Goal: Information Seeking & Learning: Get advice/opinions

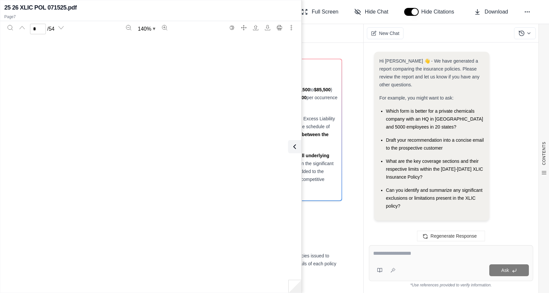
click at [295, 147] on icon at bounding box center [294, 147] width 8 height 8
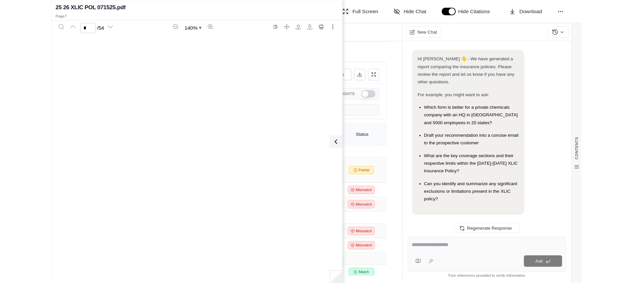
scroll to position [7551, 0]
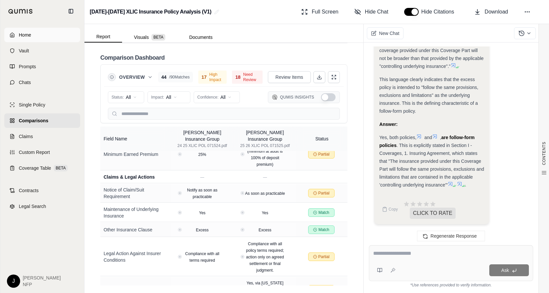
drag, startPoint x: 19, startPoint y: 27, endPoint x: 18, endPoint y: 31, distance: 4.7
click at [18, 31] on div "Home Vault Prompts Chats Single Policy Comparisons Claims Custom Report Coverag…" at bounding box center [42, 157] width 84 height 271
click at [20, 35] on span "Home" at bounding box center [25, 35] width 12 height 7
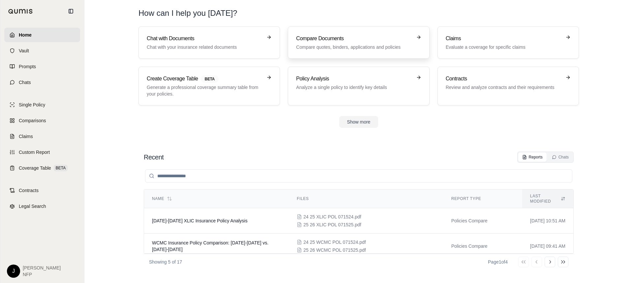
click at [352, 45] on p "Compare quotes, binders, applications and policies" at bounding box center [354, 47] width 116 height 7
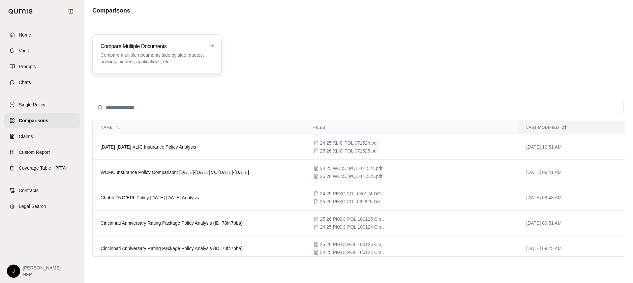
click at [138, 48] on h3 "Compare Mulitple Documents" at bounding box center [153, 47] width 104 height 8
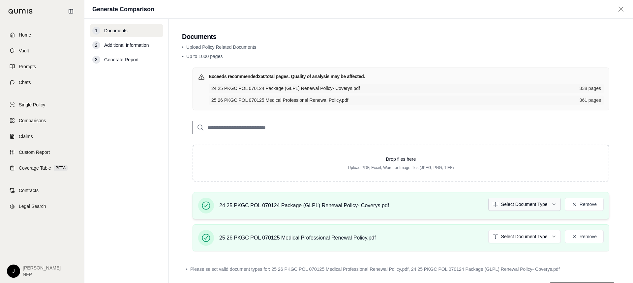
click at [548, 203] on html "Home Vault Prompts Chats Single Policy Comparisons Claims Custom Report Coverag…" at bounding box center [316, 141] width 633 height 283
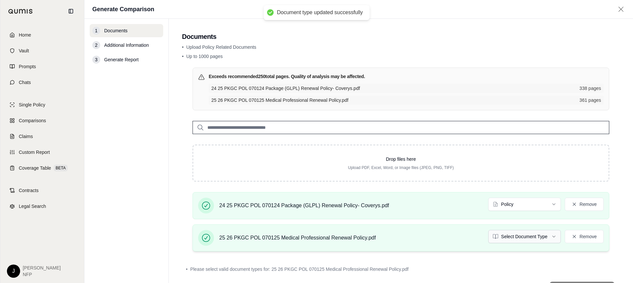
click at [545, 237] on html "Document type updated successfully Home Vault Prompts Chats Single Policy Compa…" at bounding box center [316, 141] width 633 height 283
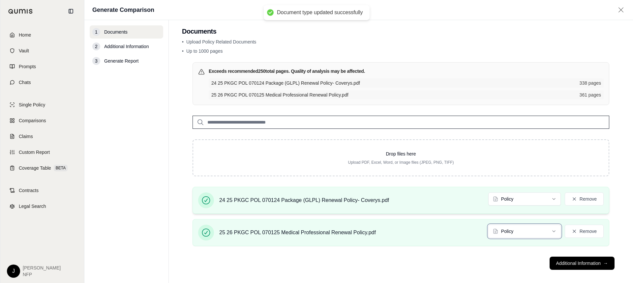
scroll to position [12, 0]
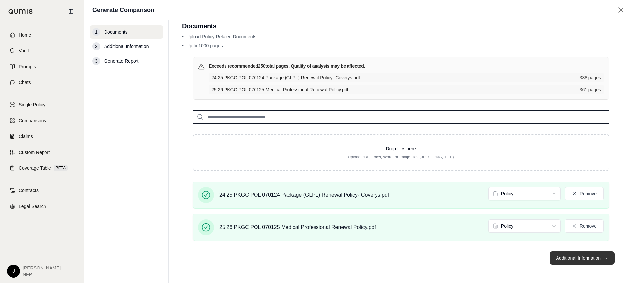
click at [548, 257] on span "→" at bounding box center [605, 258] width 5 height 7
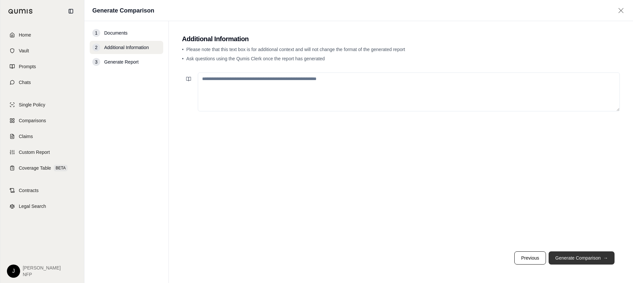
scroll to position [0, 0]
click at [548, 254] on button "Generate Comparison →" at bounding box center [582, 258] width 66 height 13
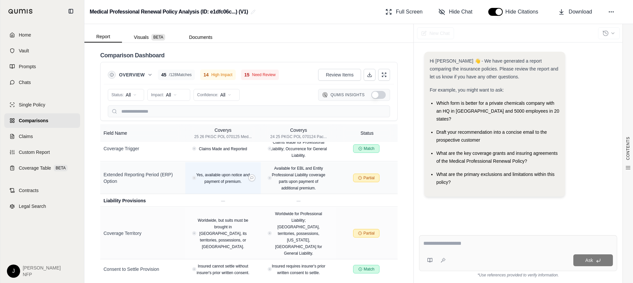
scroll to position [2078, 0]
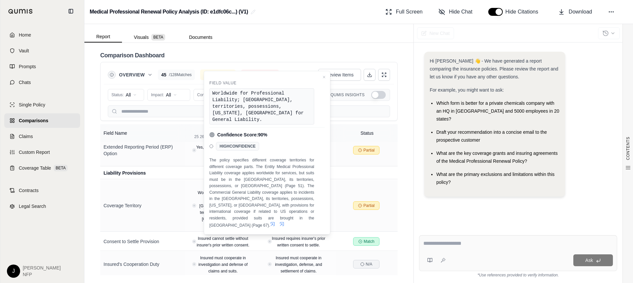
click at [448, 246] on textarea at bounding box center [518, 244] width 190 height 8
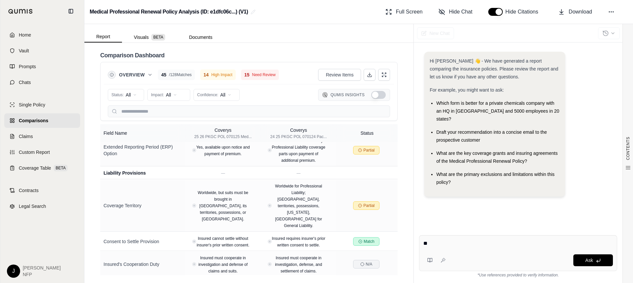
type textarea "*"
type textarea "**********"
click at [548, 257] on button "Ask" at bounding box center [593, 261] width 40 height 12
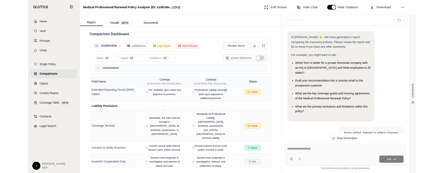
scroll to position [46, 0]
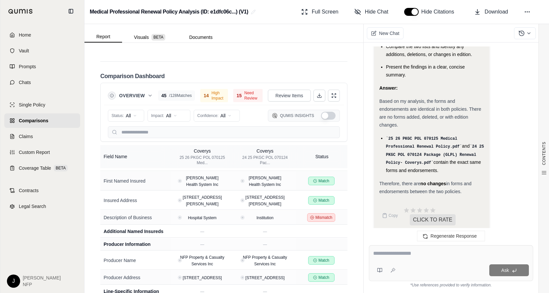
scroll to position [145, 0]
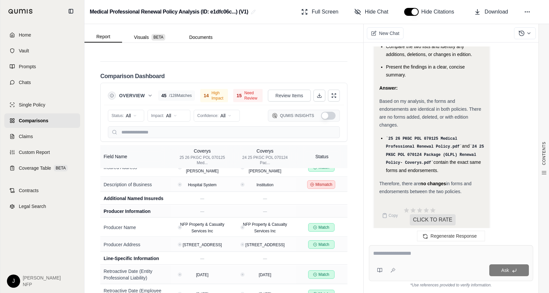
click at [404, 254] on textarea at bounding box center [451, 254] width 156 height 8
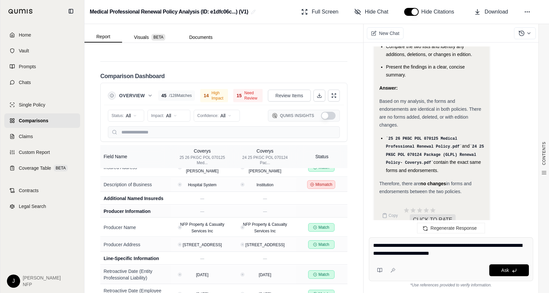
type textarea "**********"
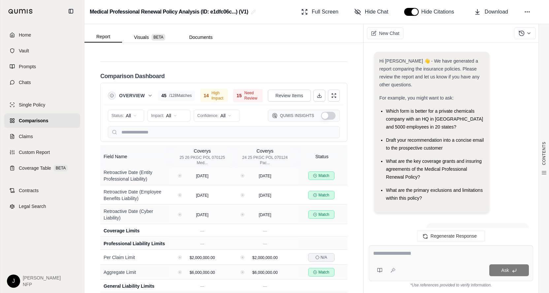
scroll to position [2366, 0]
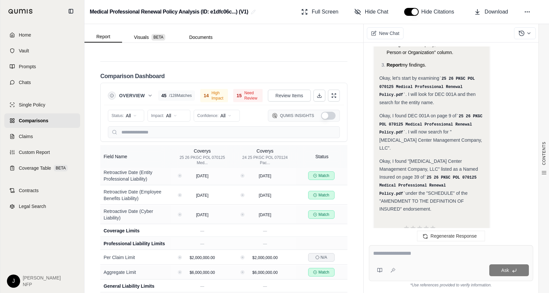
click at [401, 252] on textarea at bounding box center [451, 254] width 156 height 8
type textarea "**********"
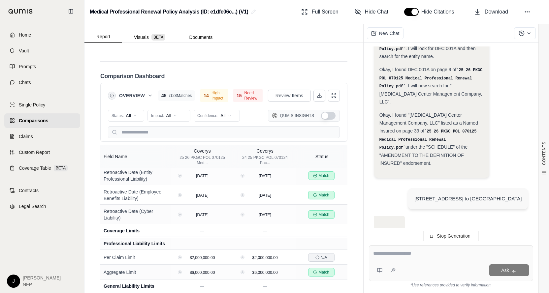
scroll to position [2387, 0]
click at [402, 255] on textarea at bounding box center [451, 254] width 156 height 8
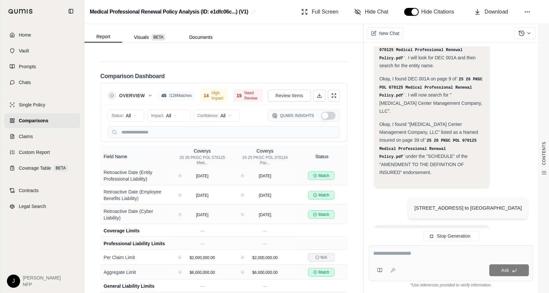
click at [395, 253] on textarea at bounding box center [451, 254] width 156 height 8
type textarea "****"
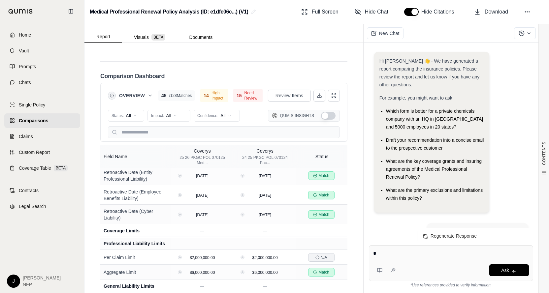
scroll to position [2452, 0]
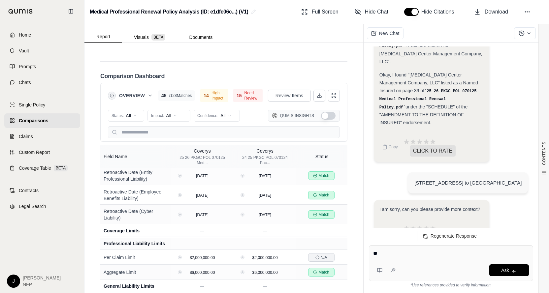
type textarea "*"
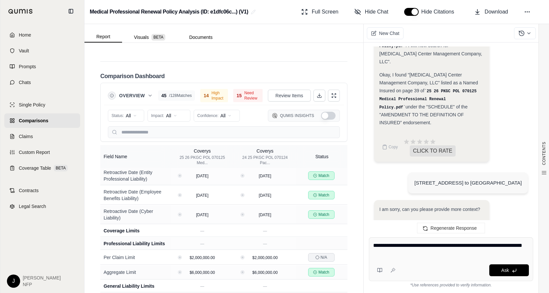
type textarea "**********"
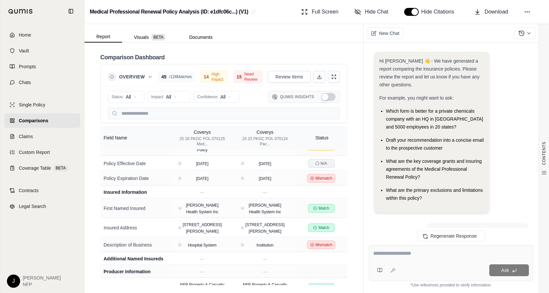
scroll to position [2931, 0]
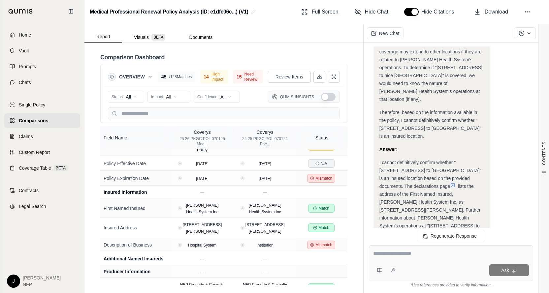
click at [485, 136] on div "Okay, I understand. The user wants to know if the location "[STREET_ADDRESS] to…" at bounding box center [431, 52] width 115 height 473
click at [487, 143] on div "Okay, I understand. The user wants to know if the location "[STREET_ADDRESS] to…" at bounding box center [431, 52] width 115 height 473
click at [481, 159] on div "I cannot definitively confirm whether "[STREET_ADDRESS] to [GEOGRAPHIC_DATA]" i…" at bounding box center [431, 206] width 105 height 95
click at [485, 161] on div "Okay, I understand. The user wants to know if the location "[STREET_ADDRESS] to…" at bounding box center [431, 52] width 115 height 473
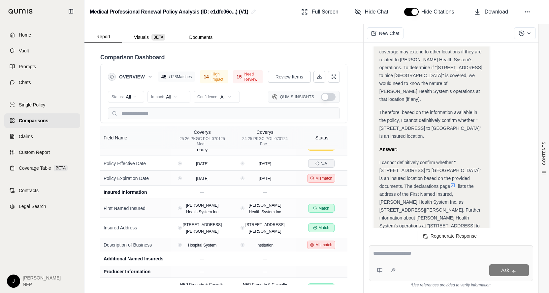
click at [482, 170] on div "I cannot definitively confirm whether "[STREET_ADDRESS] to [GEOGRAPHIC_DATA]" i…" at bounding box center [431, 206] width 105 height 95
click at [475, 190] on div "Okay, I understand. The user wants to know if the location "[STREET_ADDRESS] to…" at bounding box center [431, 40] width 105 height 438
click at [462, 192] on div "Okay, I understand. The user wants to know if the location "[STREET_ADDRESS] to…" at bounding box center [431, 40] width 105 height 438
click at [397, 261] on div "Ask" at bounding box center [451, 263] width 164 height 36
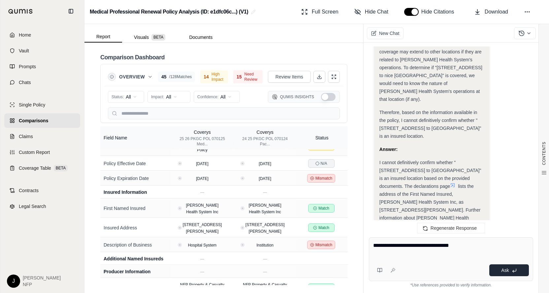
type textarea "**********"
click at [495, 273] on button "Ask" at bounding box center [509, 270] width 40 height 12
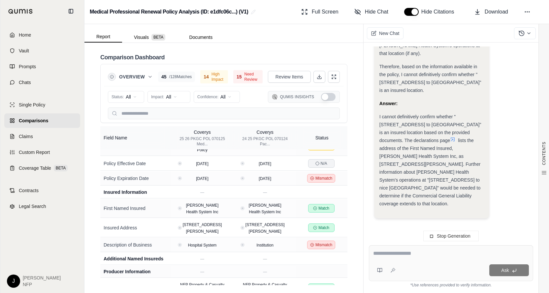
scroll to position [0, 0]
click at [396, 256] on textarea at bounding box center [451, 254] width 156 height 8
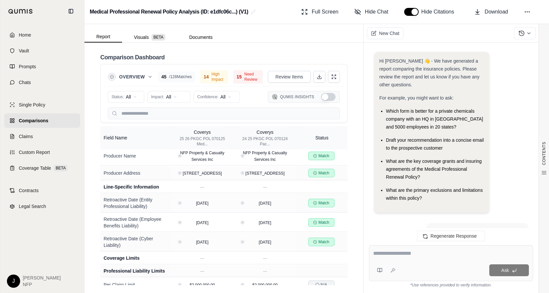
scroll to position [3951, 0]
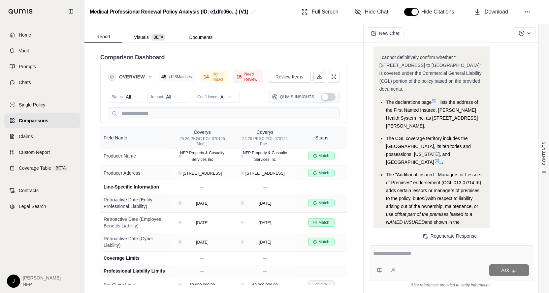
click at [471, 239] on div "To determine if "[STREET_ADDRESS] to nice Acre Corner" is covered, it needs to …" at bounding box center [431, 259] width 105 height 40
click at [464, 239] on div "To determine if "[STREET_ADDRESS] to nice Acre Corner" is covered, it needs to …" at bounding box center [431, 259] width 105 height 40
click at [462, 239] on div "To determine if "[STREET_ADDRESS] to nice Acre Corner" is covered, it needs to …" at bounding box center [431, 259] width 105 height 40
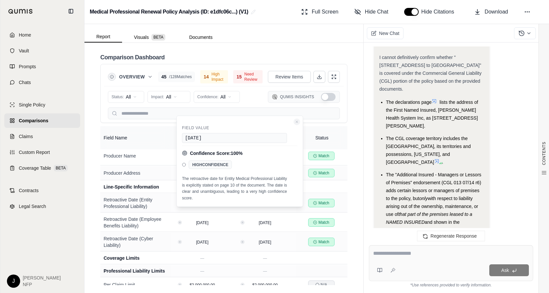
click at [295, 120] on icon "Close confidence details" at bounding box center [297, 122] width 4 height 4
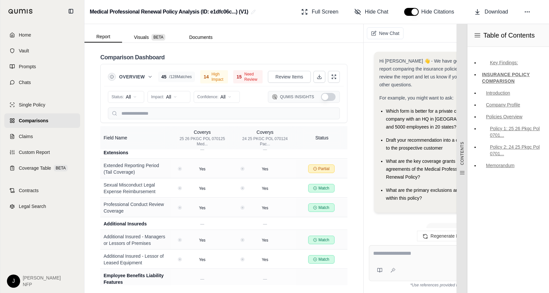
scroll to position [0, 0]
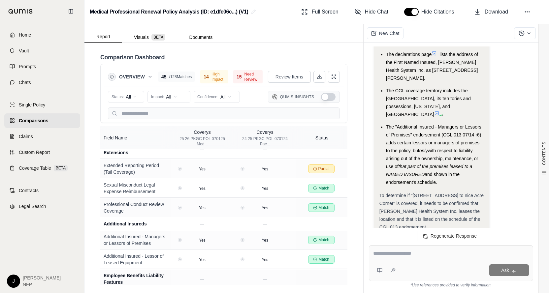
click at [405, 257] on textarea at bounding box center [451, 254] width 156 height 8
click at [406, 256] on textarea at bounding box center [451, 254] width 156 height 8
type textarea "**********"
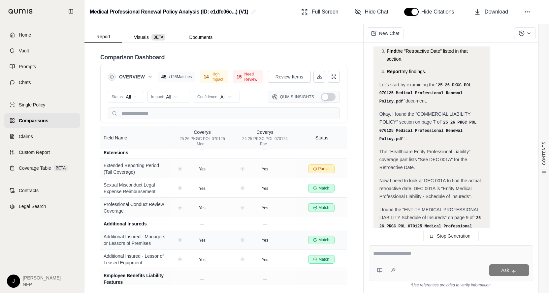
scroll to position [4253, 0]
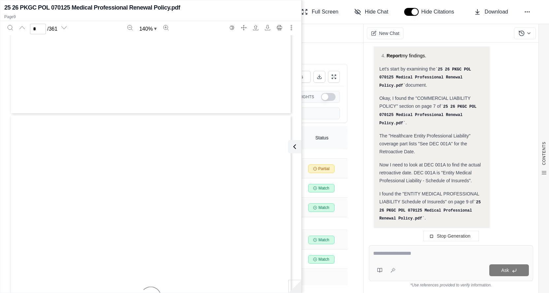
type input "*"
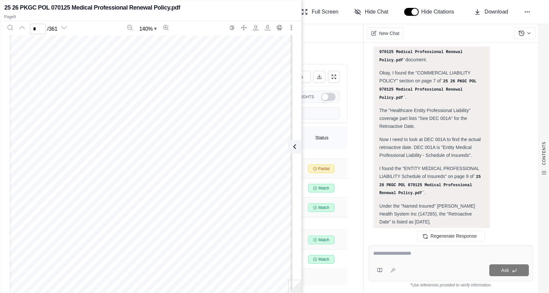
scroll to position [3021, 0]
click at [342, 157] on td at bounding box center [321, 149] width 51 height 19
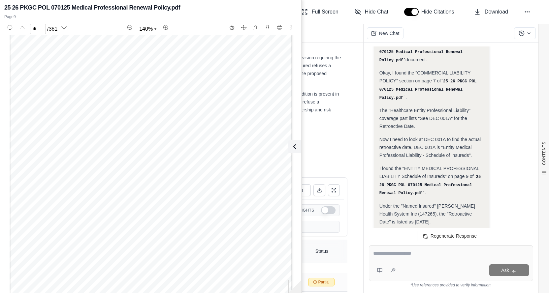
scroll to position [1669, 0]
click at [293, 150] on icon at bounding box center [293, 147] width 8 height 8
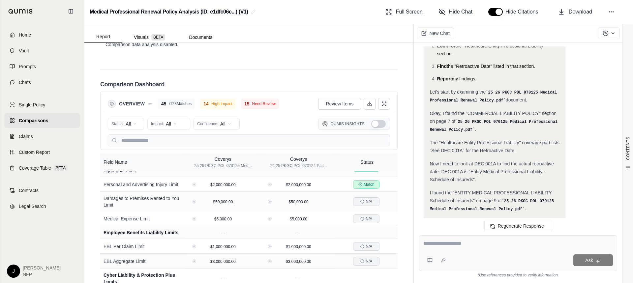
scroll to position [429, 0]
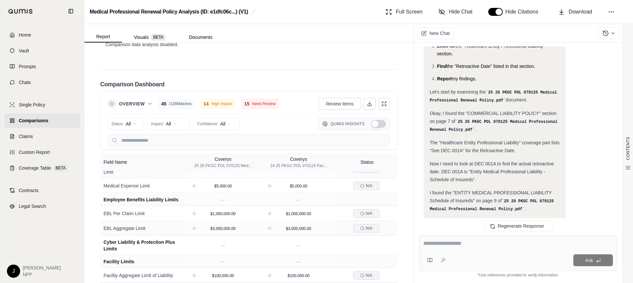
click at [437, 245] on textarea at bounding box center [518, 244] width 190 height 8
type textarea "*"
type textarea "**********"
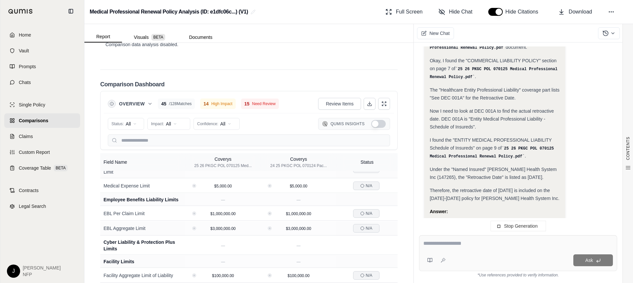
scroll to position [3686, 0]
click at [448, 248] on div at bounding box center [518, 245] width 190 height 10
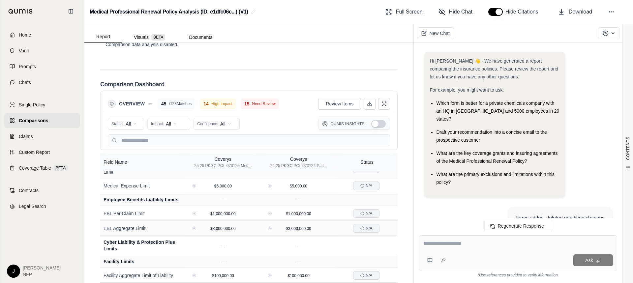
scroll to position [4003, 0]
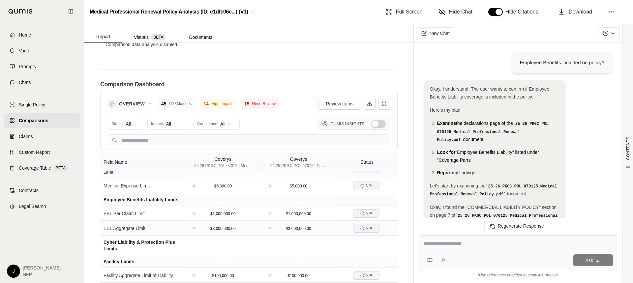
click at [446, 283] on icon at bounding box center [444, 285] width 5 height 5
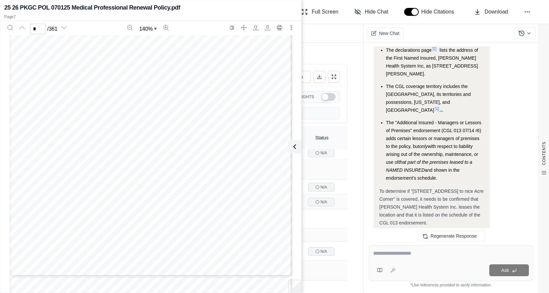
scroll to position [2888, 0]
type input "**"
click at [296, 147] on icon at bounding box center [293, 147] width 8 height 8
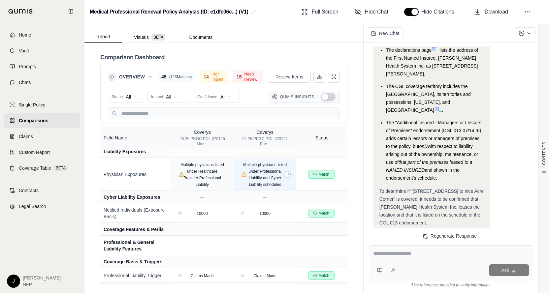
scroll to position [1054, 0]
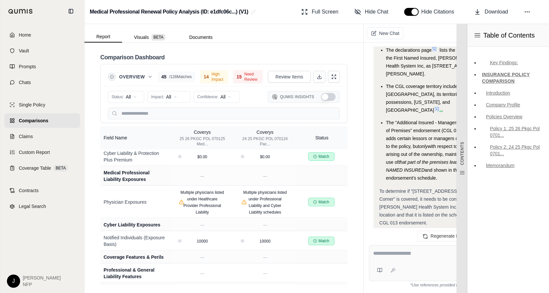
drag, startPoint x: 465, startPoint y: 236, endPoint x: 461, endPoint y: 237, distance: 3.9
click at [461, 237] on div "CONTENTS" at bounding box center [461, 158] width 11 height 269
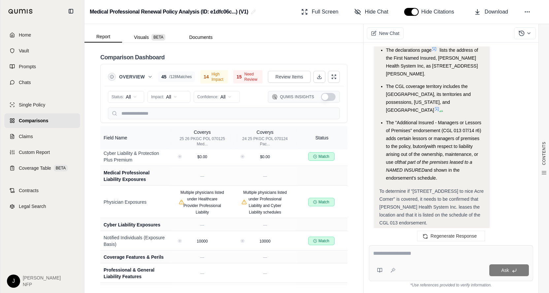
drag, startPoint x: 398, startPoint y: 260, endPoint x: 401, endPoint y: 259, distance: 3.4
click at [398, 260] on div "Ask" at bounding box center [451, 263] width 164 height 36
type textarea "**********"
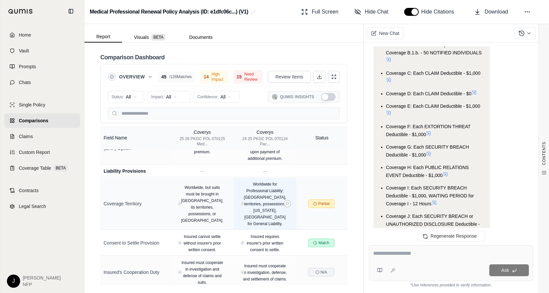
scroll to position [1828, 0]
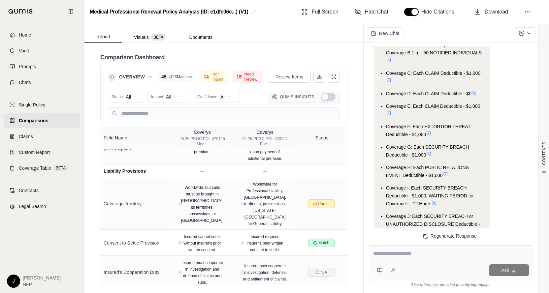
click at [392, 254] on textarea at bounding box center [451, 254] width 156 height 8
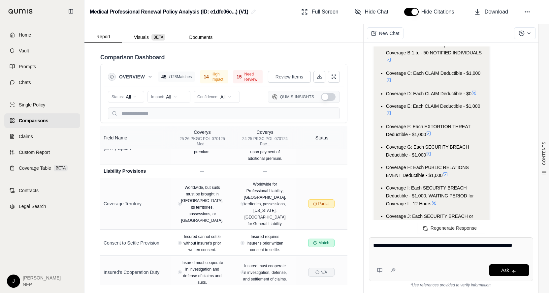
type textarea "**********"
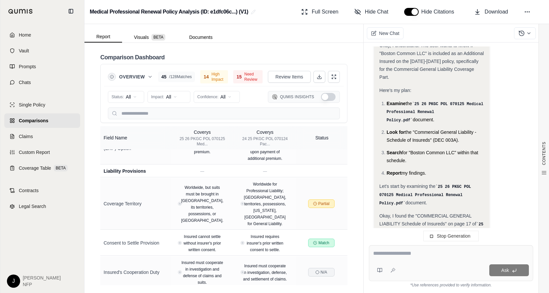
scroll to position [6921, 0]
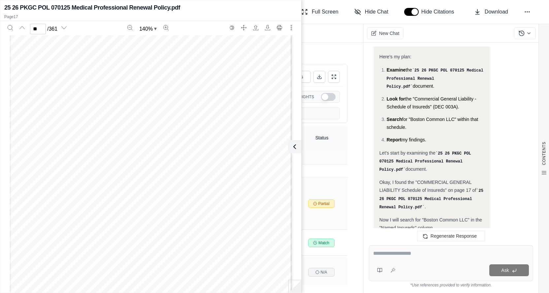
scroll to position [5877, 0]
click at [65, 268] on div "Medical Professional Mutual Insurance Company Activity No: 931006 DEC 003A 07/1…" at bounding box center [151, 184] width 282 height 365
type input "**"
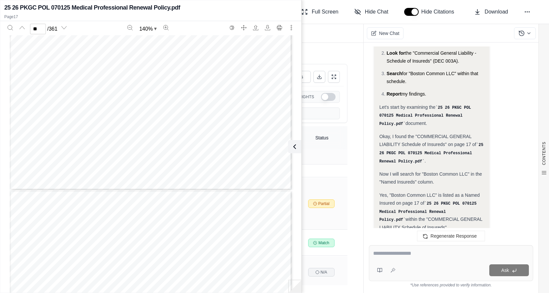
scroll to position [7186, 0]
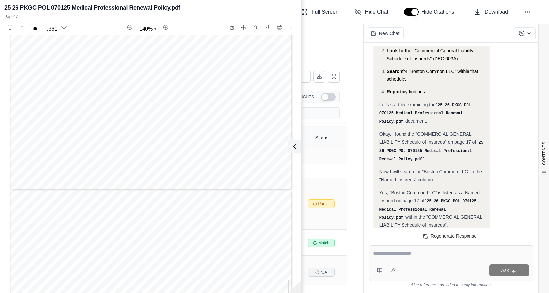
click at [404, 257] on textarea at bounding box center [451, 254] width 156 height 8
type textarea "**********"
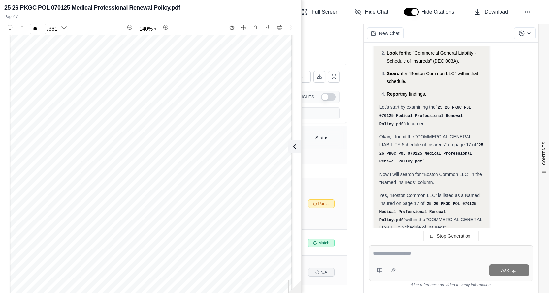
scroll to position [7049, 0]
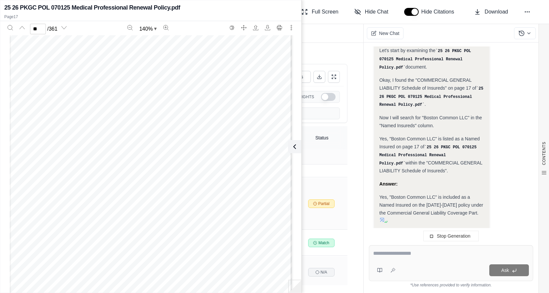
type input "**"
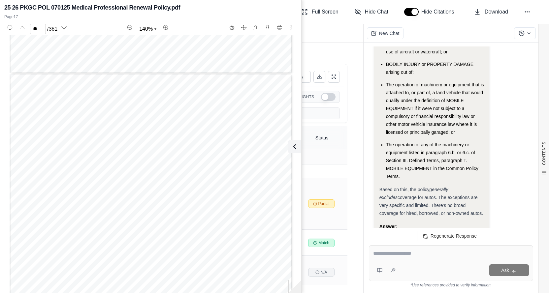
scroll to position [7996, 0]
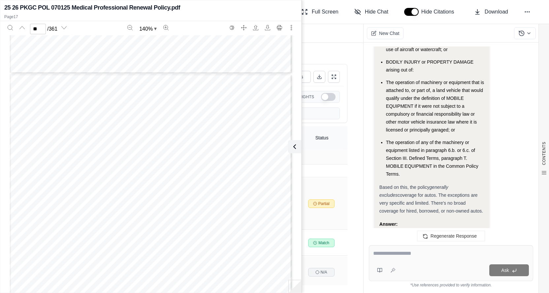
click at [395, 257] on textarea at bounding box center [451, 254] width 156 height 8
type textarea "**********"
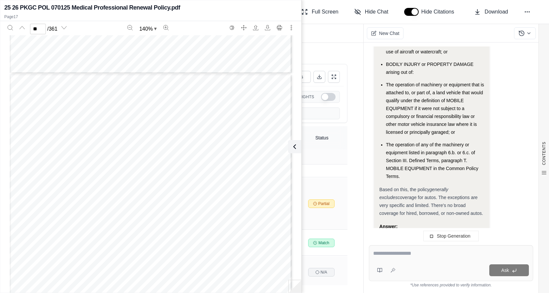
scroll to position [7784, 0]
click at [395, 259] on div at bounding box center [451, 255] width 156 height 10
click at [397, 255] on textarea at bounding box center [451, 254] width 156 height 8
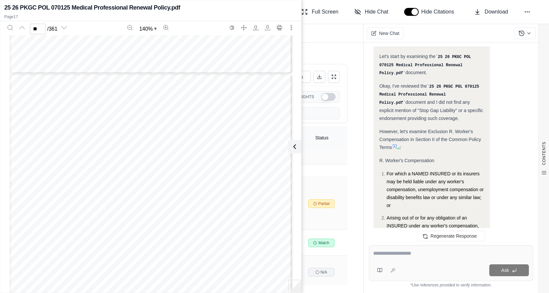
scroll to position [8265, 0]
type textarea "**"
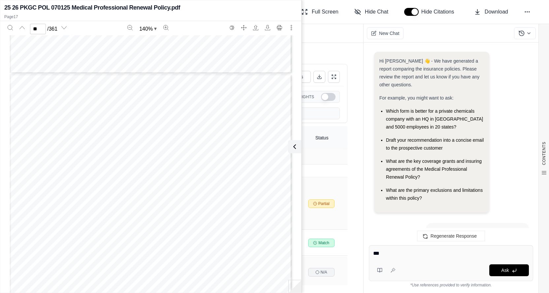
scroll to position [0, 0]
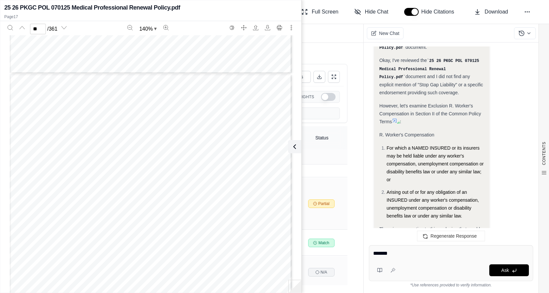
type textarea "********"
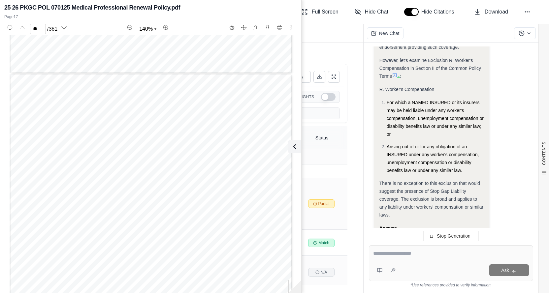
scroll to position [8336, 0]
type textarea "**********"
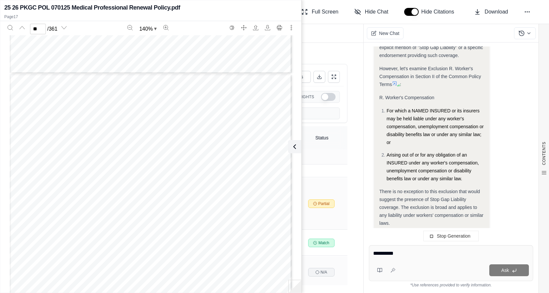
click at [429, 263] on div "**********" at bounding box center [451, 263] width 164 height 36
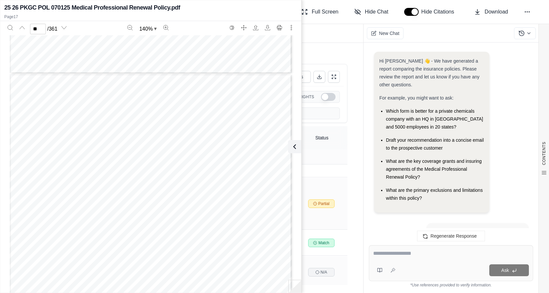
scroll to position [8629, 0]
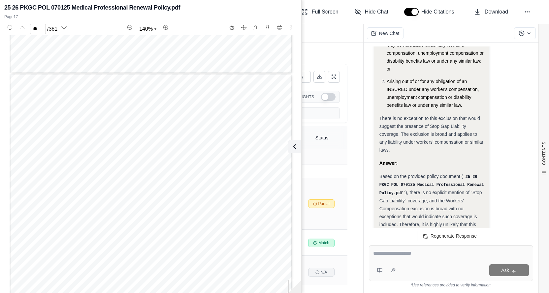
click at [416, 261] on div "Ask" at bounding box center [451, 263] width 164 height 36
type textarea "*"
type textarea "**********"
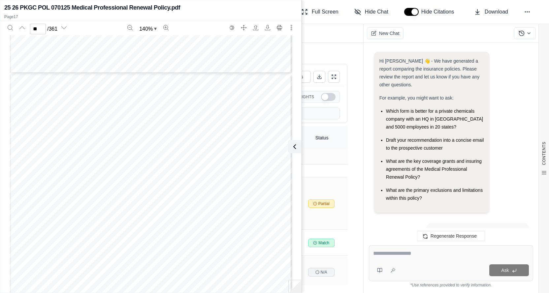
scroll to position [0, 0]
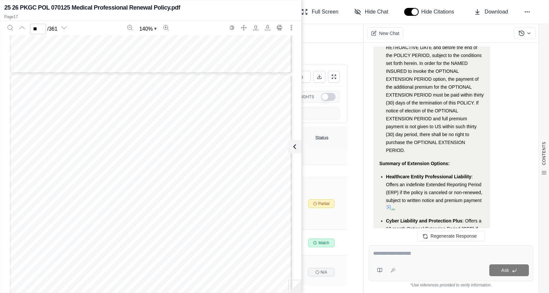
click at [407, 254] on textarea at bounding box center [451, 254] width 156 height 8
type textarea "**********"
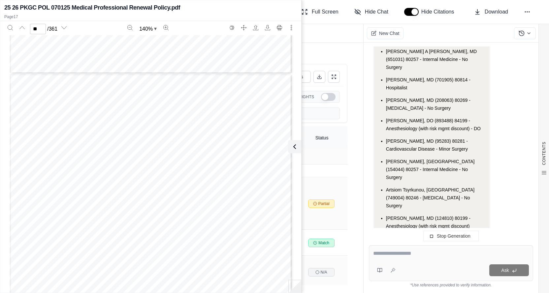
scroll to position [13475, 0]
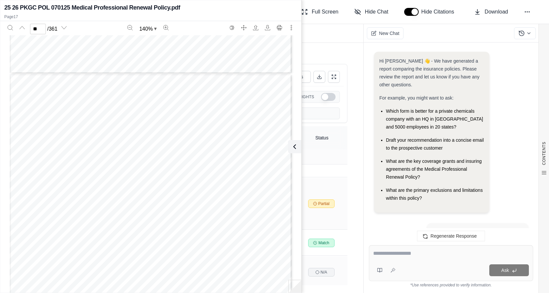
scroll to position [15777, 0]
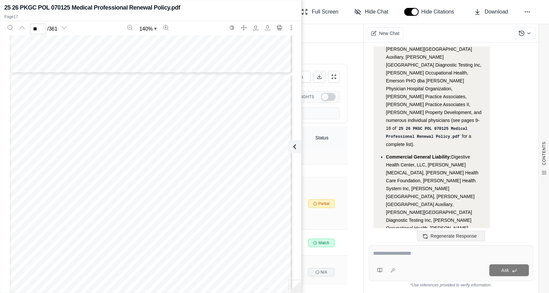
scroll to position [15825, 0]
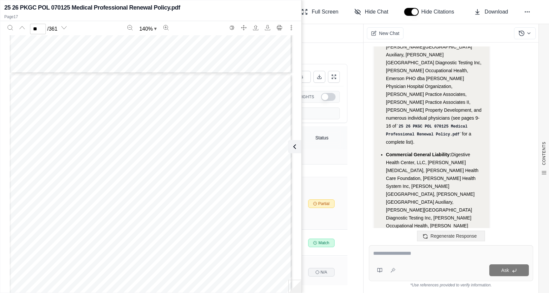
type textarea "*"
click at [407, 257] on textarea at bounding box center [451, 254] width 156 height 8
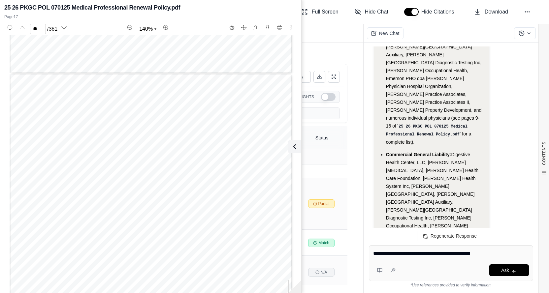
type textarea "**********"
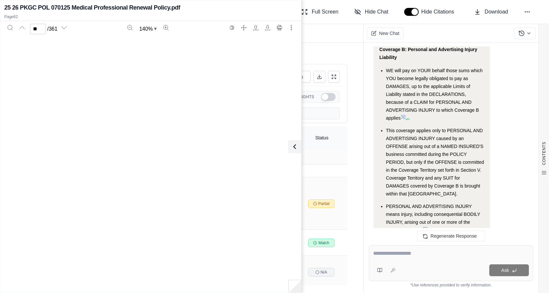
scroll to position [22279, 0]
type input "**"
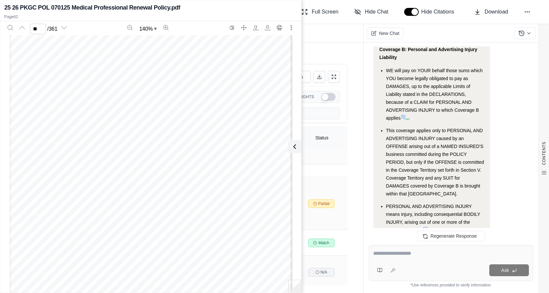
click at [249, 92] on div "Medical Professional Mutual Insurance Company Activity No: 931006 CGL 015 07/14…" at bounding box center [151, 160] width 282 height 365
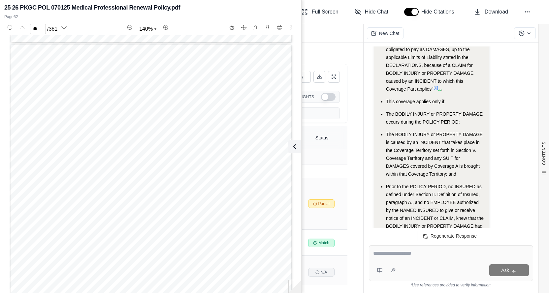
scroll to position [16935, 0]
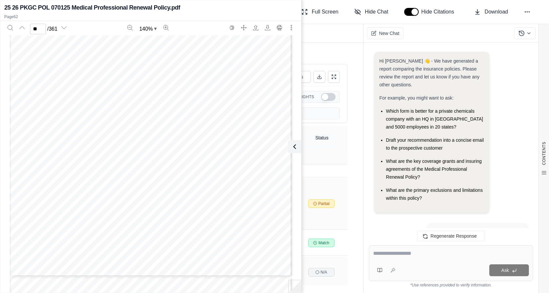
scroll to position [17148, 0]
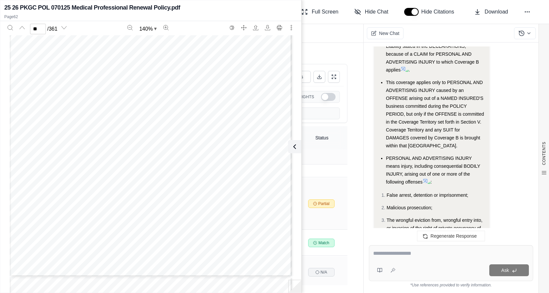
type textarea "*"
click at [393, 253] on textarea at bounding box center [451, 254] width 156 height 8
click at [293, 143] on icon at bounding box center [293, 147] width 8 height 8
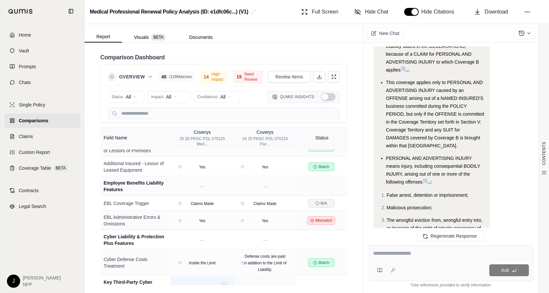
scroll to position [1345, 0]
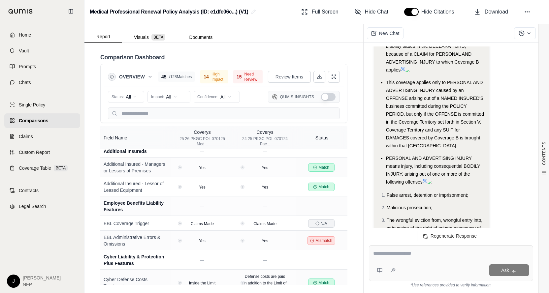
click at [400, 258] on div at bounding box center [451, 255] width 156 height 10
click at [402, 257] on div at bounding box center [451, 255] width 156 height 10
click at [422, 253] on textarea at bounding box center [451, 254] width 156 height 8
click at [441, 260] on div "Ask" at bounding box center [451, 263] width 164 height 36
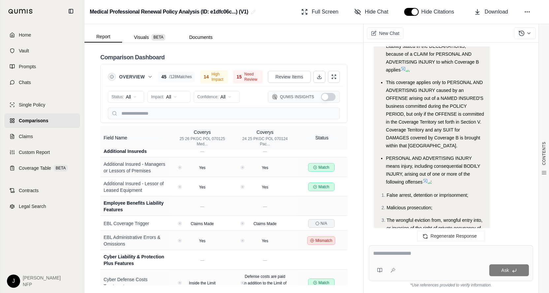
click at [417, 256] on textarea at bounding box center [451, 254] width 156 height 8
type textarea "**********"
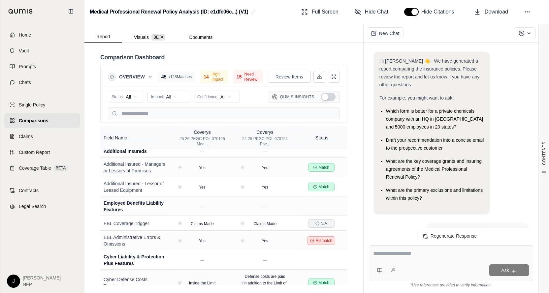
scroll to position [17920, 0]
click at [407, 251] on textarea at bounding box center [451, 254] width 156 height 8
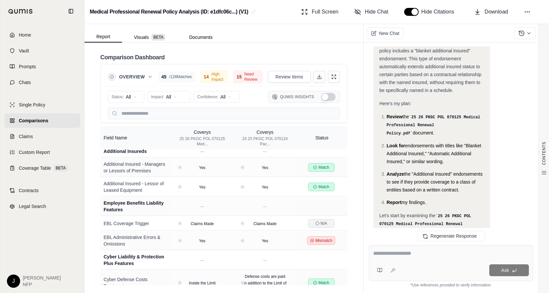
click at [405, 253] on textarea at bounding box center [451, 254] width 156 height 8
type textarea "**********"
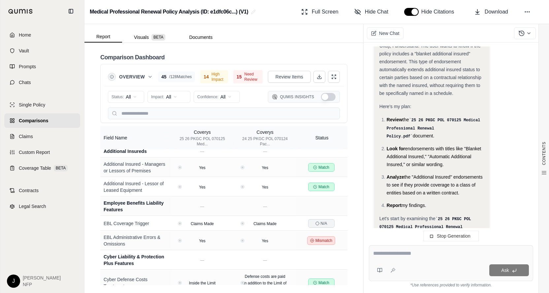
scroll to position [17627, 0]
click at [396, 258] on div at bounding box center [451, 255] width 156 height 10
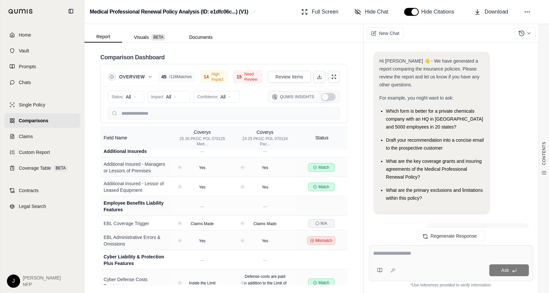
scroll to position [18758, 0]
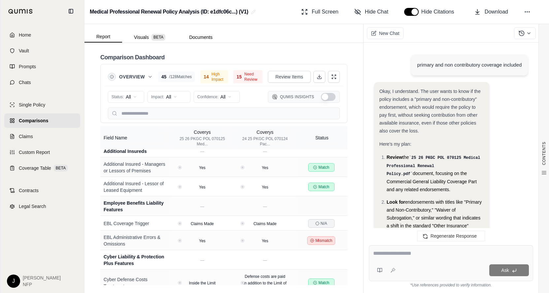
click at [396, 252] on textarea at bounding box center [451, 254] width 156 height 8
type textarea "**********"
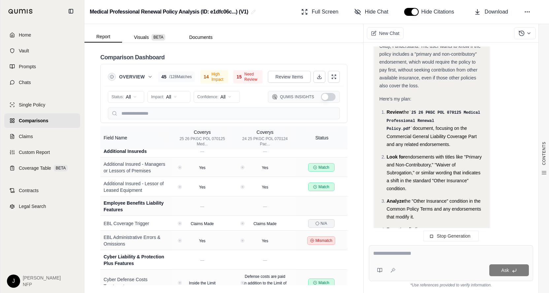
scroll to position [18446, 0]
click at [380, 255] on textarea at bounding box center [451, 254] width 156 height 8
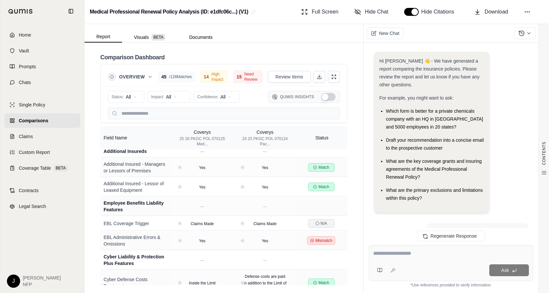
scroll to position [19336, 0]
